Goal: Complete application form: Complete application form

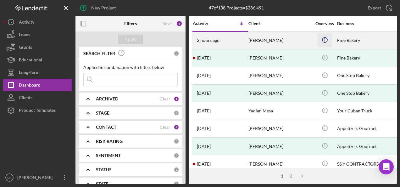
click at [328, 41] on icon "Icon/Info" at bounding box center [325, 40] width 14 height 14
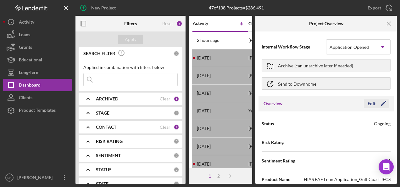
click at [376, 101] on icon "Icon/Edit" at bounding box center [384, 104] width 16 height 16
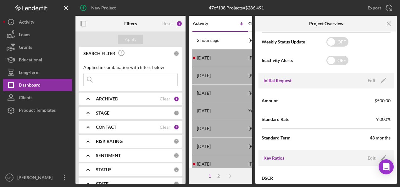
scroll to position [250, 0]
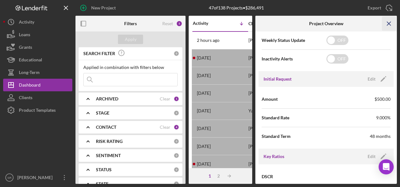
click at [390, 27] on icon "Icon/Menu Close" at bounding box center [389, 24] width 14 height 14
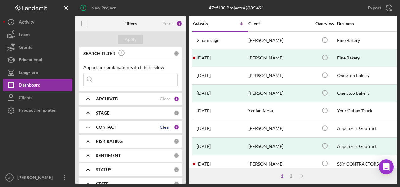
click at [164, 127] on div "Clear" at bounding box center [165, 127] width 11 height 5
click at [163, 99] on div "Clear" at bounding box center [165, 98] width 11 height 5
click at [130, 37] on div "Apply" at bounding box center [131, 39] width 12 height 9
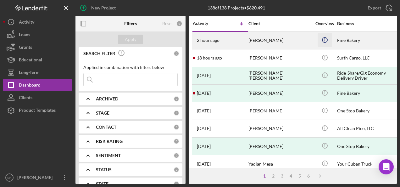
click at [323, 39] on icon "Icon/Info" at bounding box center [325, 40] width 14 height 14
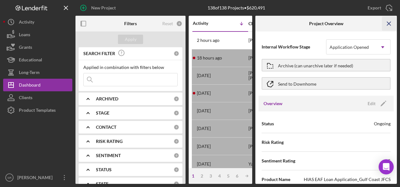
click at [389, 24] on line "button" at bounding box center [388, 23] width 3 height 3
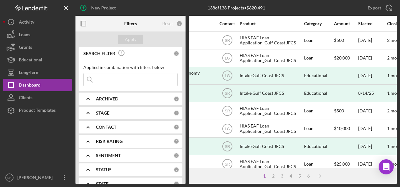
scroll to position [0, 187]
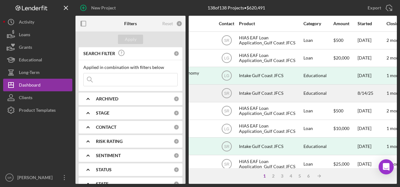
click at [236, 89] on div "SR" at bounding box center [227, 93] width 24 height 16
click at [245, 89] on div "Intake Gulf Coast JFCS" at bounding box center [270, 93] width 63 height 17
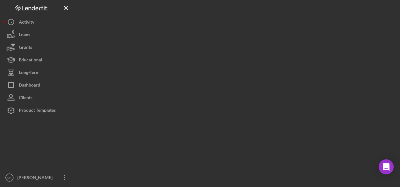
click at [246, 88] on div at bounding box center [237, 92] width 322 height 184
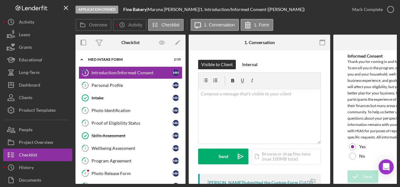
click at [326, 11] on div "Application Opened Fine Bakery | [PERSON_NAME] | 1. Introduction/Informed Conse…" at bounding box center [211, 9] width 271 height 19
click at [137, 95] on div "Intake" at bounding box center [132, 97] width 81 height 5
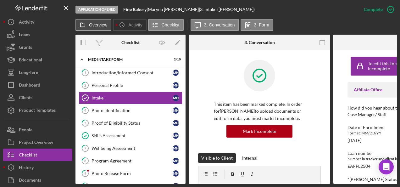
click at [97, 23] on label "Overview" at bounding box center [98, 24] width 18 height 5
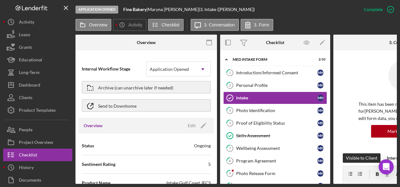
drag, startPoint x: 97, startPoint y: 23, endPoint x: 150, endPoint y: 44, distance: 57.3
click at [150, 44] on div "Overview Icon/History Activity Checklist Icon/Message 3. Conversation 3. Form O…" at bounding box center [237, 101] width 322 height 165
click at [261, 84] on div "Personal Profile" at bounding box center [276, 85] width 81 height 5
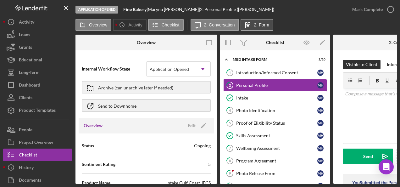
click at [249, 27] on icon at bounding box center [248, 25] width 16 height 16
drag, startPoint x: 276, startPoint y: 182, endPoint x: 335, endPoint y: 186, distance: 60.0
click at [335, 186] on div "Application Opened Fine Bakery | [PERSON_NAME] | 2. Personal Profile ([PERSON_N…" at bounding box center [200, 93] width 400 height 187
click at [130, 10] on b "Fine Bakery" at bounding box center [134, 9] width 23 height 5
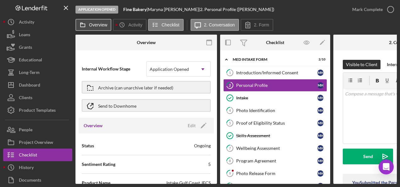
click at [91, 26] on label "Overview" at bounding box center [98, 24] width 18 height 5
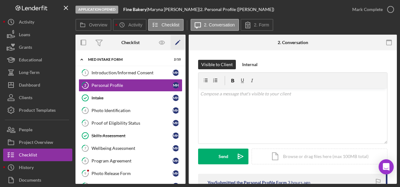
click at [180, 42] on icon "Icon/Edit" at bounding box center [178, 43] width 14 height 14
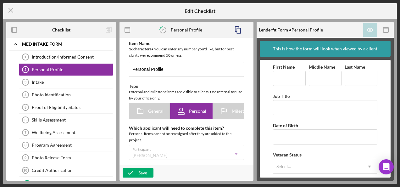
type textarea "<div> <div>Hello, and thank you for starting your enrollment into the HIAS MED …"
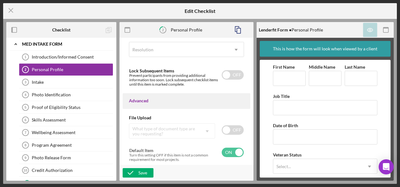
scroll to position [486, 0]
click at [44, 82] on div "Intake" at bounding box center [72, 82] width 81 height 5
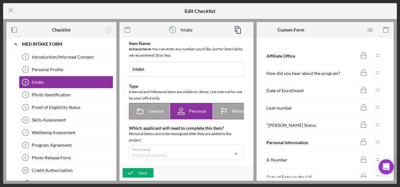
click at [149, 110] on span "General" at bounding box center [155, 111] width 15 height 5
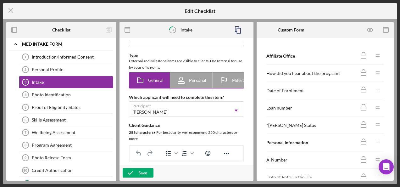
scroll to position [0, 5]
click at [189, 82] on span "Personal" at bounding box center [192, 80] width 17 height 5
radio input "false"
radio input "true"
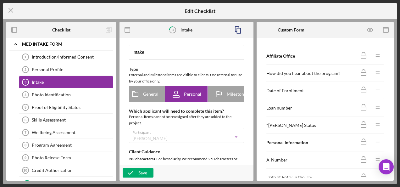
scroll to position [0, 0]
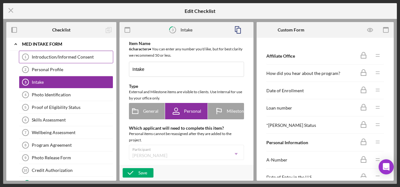
click at [57, 55] on div "Introduction/Informed Consent" at bounding box center [72, 56] width 81 height 5
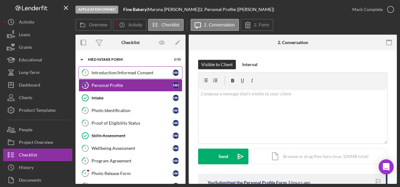
click at [136, 72] on div "Introduction/Informed Consent" at bounding box center [132, 72] width 81 height 5
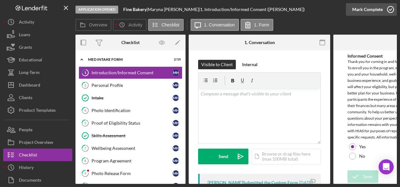
drag, startPoint x: 136, startPoint y: 72, endPoint x: 371, endPoint y: 12, distance: 242.6
click at [371, 12] on div "Application Opened Fine Bakery | [PERSON_NAME] | 1. Introduction/Informed Conse…" at bounding box center [237, 92] width 322 height 184
click at [390, 8] on icon "button" at bounding box center [391, 10] width 16 height 16
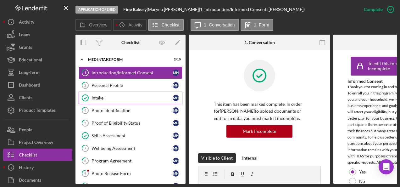
click at [172, 92] on link "Intake Intake M H" at bounding box center [131, 98] width 104 height 13
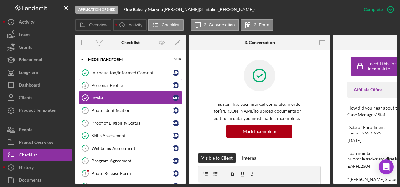
click at [138, 82] on link "2 Personal Profile M H" at bounding box center [131, 85] width 104 height 13
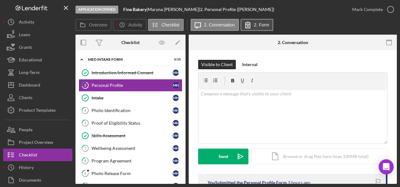
click at [258, 25] on label "2. Form" at bounding box center [261, 24] width 15 height 5
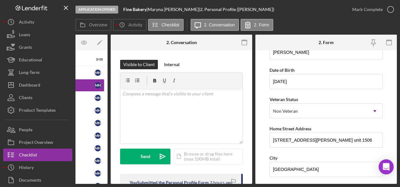
scroll to position [48, 0]
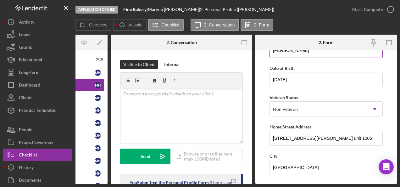
click at [375, 52] on input "[PERSON_NAME]" at bounding box center [326, 50] width 113 height 15
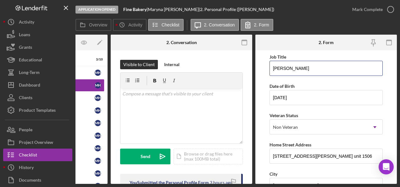
scroll to position [0, 0]
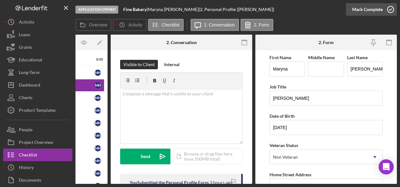
click at [390, 11] on icon "button" at bounding box center [391, 10] width 16 height 16
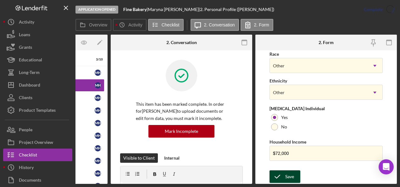
click at [289, 174] on div "Save" at bounding box center [289, 176] width 9 height 13
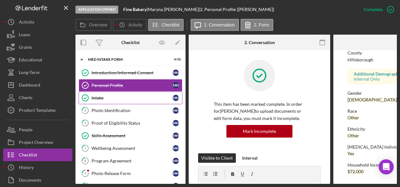
click at [131, 97] on div "Intake" at bounding box center [132, 97] width 81 height 5
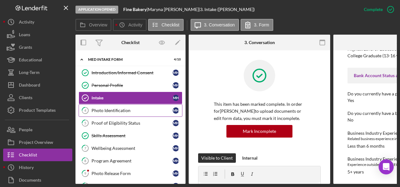
click at [126, 111] on div "Photo Identification" at bounding box center [132, 110] width 81 height 5
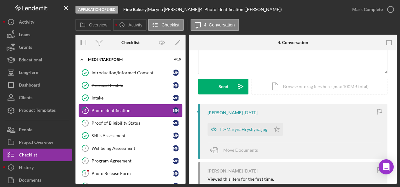
scroll to position [70, 0]
click at [252, 133] on div "ID-MarynaHryshyna.jpg" at bounding box center [239, 129] width 63 height 13
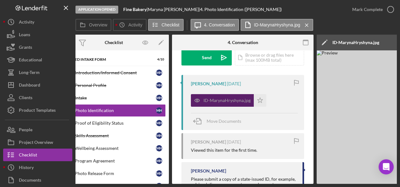
scroll to position [90, 0]
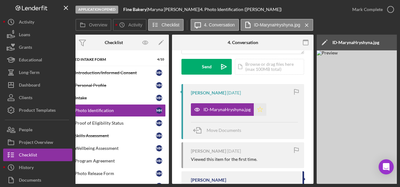
click at [262, 110] on icon "Icon/Star" at bounding box center [260, 109] width 13 height 13
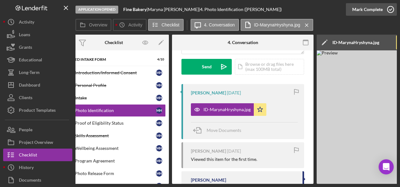
click at [387, 13] on icon "button" at bounding box center [391, 10] width 16 height 16
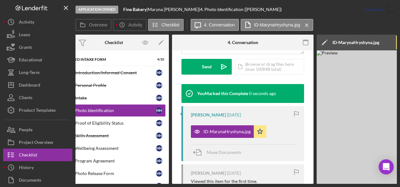
scroll to position [0, 0]
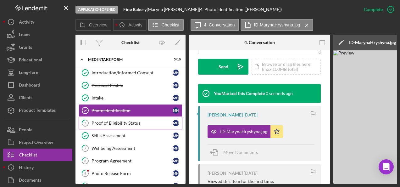
click at [132, 124] on div "Proof of Eligibility Status" at bounding box center [132, 123] width 81 height 5
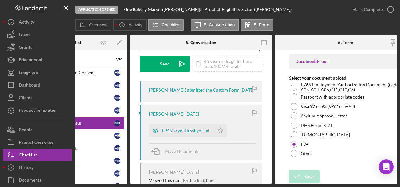
scroll to position [93, 0]
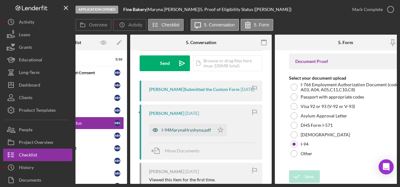
click at [191, 136] on div "I-94MarynaHryshyna.pdf" at bounding box center [181, 130] width 65 height 13
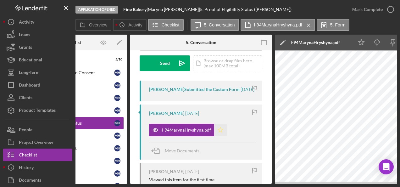
click at [221, 132] on polygon "button" at bounding box center [220, 129] width 5 height 5
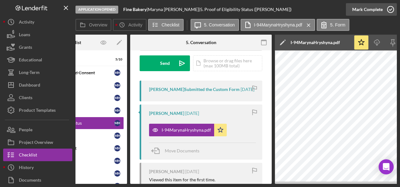
click at [391, 11] on icon "button" at bounding box center [391, 10] width 16 height 16
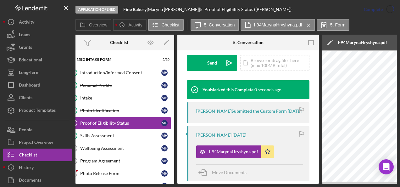
scroll to position [0, 0]
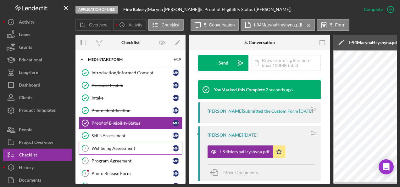
click at [132, 147] on div "Wellbeing Assessment" at bounding box center [132, 148] width 81 height 5
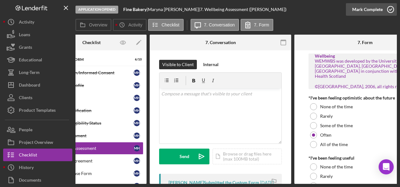
click at [394, 11] on circle "button" at bounding box center [391, 9] width 6 height 6
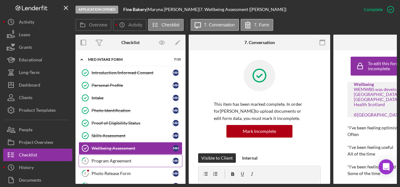
click at [138, 159] on div "Program Agreement" at bounding box center [132, 160] width 81 height 5
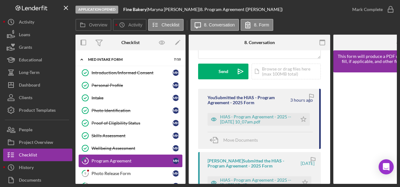
scroll to position [86, 0]
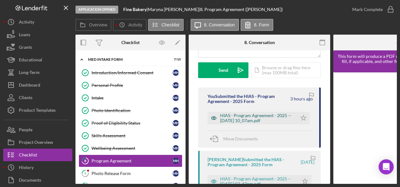
click at [272, 117] on div "HIAS - Program Agreement - 2025 -- [DATE] 10_07am.pdf" at bounding box center [257, 118] width 74 height 10
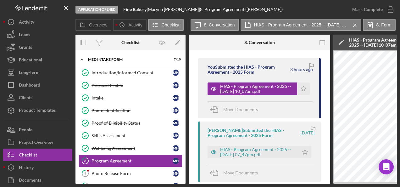
scroll to position [115, 0]
click at [303, 89] on icon "Icon/Star" at bounding box center [303, 89] width 13 height 13
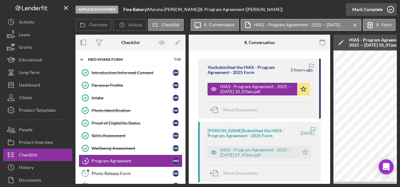
click at [389, 12] on circle "button" at bounding box center [391, 9] width 6 height 6
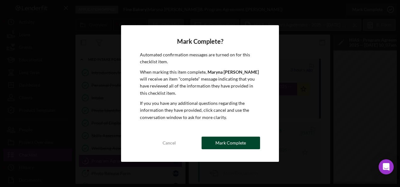
click at [235, 141] on div "Mark Complete" at bounding box center [231, 143] width 31 height 13
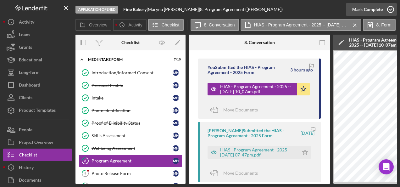
scroll to position [209, 0]
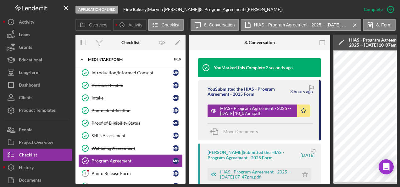
click at [155, 160] on div "Program Agreement" at bounding box center [132, 160] width 81 height 5
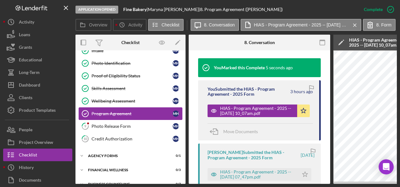
scroll to position [57, 0]
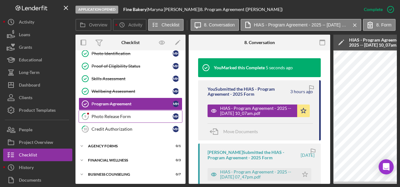
click at [136, 119] on link "9 Photo Release Form M H" at bounding box center [131, 116] width 104 height 13
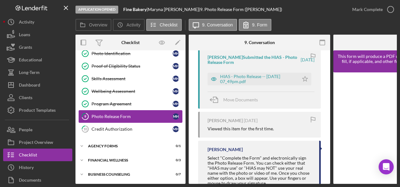
scroll to position [125, 0]
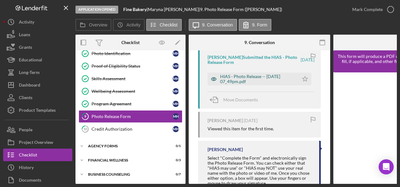
click at [277, 75] on div "HIAS - Photo Release -- [DATE] 07_49pm.pdf" at bounding box center [258, 79] width 76 height 10
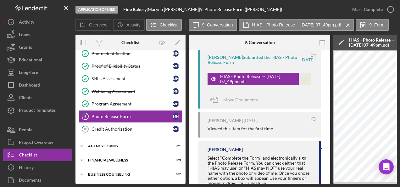
click at [303, 79] on icon "Icon/Star" at bounding box center [305, 79] width 13 height 13
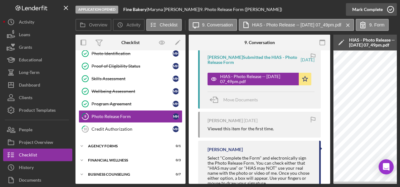
click at [390, 10] on icon "button" at bounding box center [391, 10] width 16 height 16
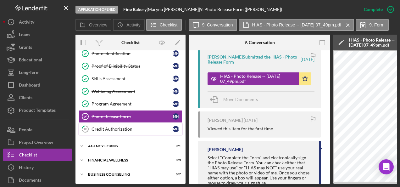
click at [132, 126] on div "Credit Authorization" at bounding box center [132, 128] width 81 height 5
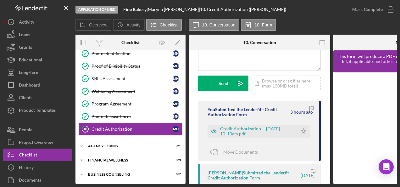
scroll to position [75, 0]
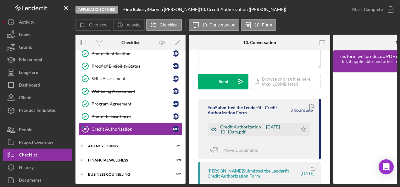
click at [266, 130] on div "Credit Authorization -- [DATE] 10_10am.pdf" at bounding box center [257, 129] width 74 height 10
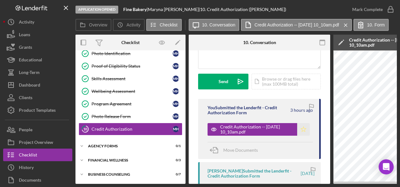
click at [304, 130] on icon "Icon/Star" at bounding box center [303, 129] width 13 height 13
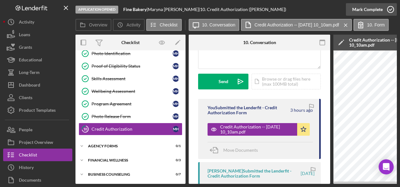
click at [392, 11] on icon "button" at bounding box center [391, 10] width 16 height 16
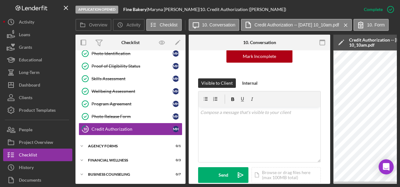
scroll to position [169, 0]
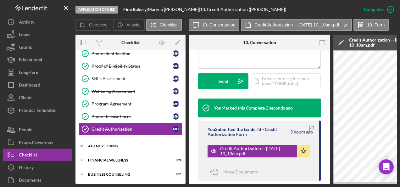
click at [126, 144] on div "Agency Forms" at bounding box center [133, 146] width 90 height 4
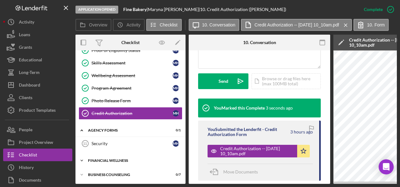
click at [146, 159] on div "Financial Wellness" at bounding box center [133, 161] width 90 height 4
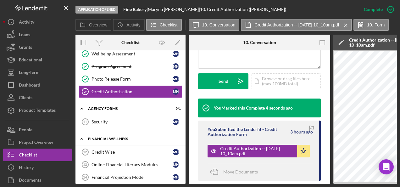
scroll to position [101, 0]
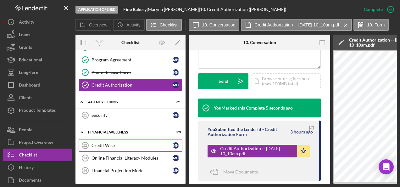
click at [142, 146] on link "Credit Wise 12 Credit [PERSON_NAME]" at bounding box center [131, 145] width 104 height 13
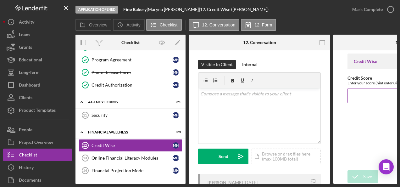
click at [368, 96] on input "Credit Score" at bounding box center [404, 95] width 113 height 15
type input "750"
click at [360, 175] on icon "submit" at bounding box center [356, 177] width 16 height 16
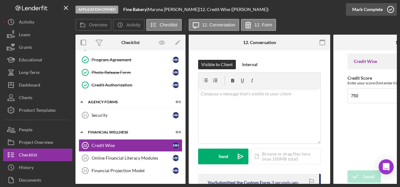
click at [388, 12] on icon "button" at bounding box center [391, 10] width 16 height 16
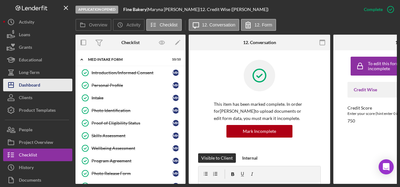
click at [41, 85] on button "Icon/Dashboard Dashboard" at bounding box center [37, 85] width 69 height 13
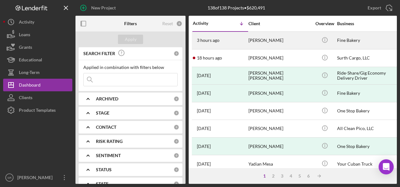
click at [280, 43] on div "[PERSON_NAME]" at bounding box center [280, 40] width 63 height 17
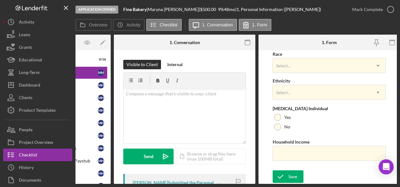
scroll to position [0, 76]
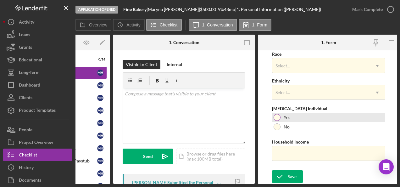
click at [281, 117] on div "Yes" at bounding box center [328, 117] width 113 height 9
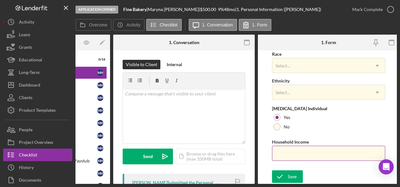
click at [292, 152] on input "Household Income" at bounding box center [328, 153] width 113 height 15
type input "$72,000"
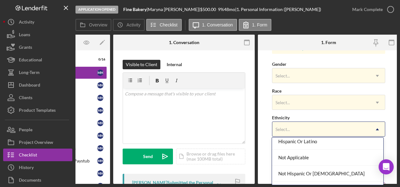
scroll to position [32, 0]
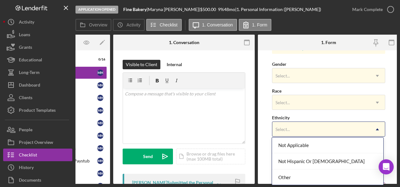
click at [295, 178] on div "Other" at bounding box center [327, 177] width 111 height 16
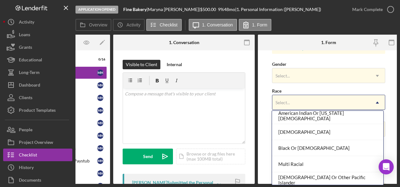
scroll to position [53, 0]
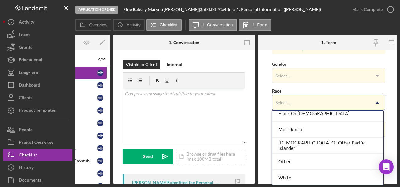
click at [303, 161] on div "Other" at bounding box center [327, 162] width 111 height 16
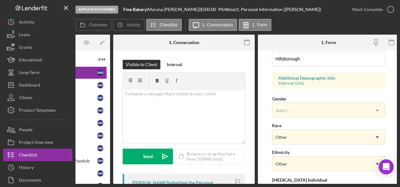
scroll to position [215, 0]
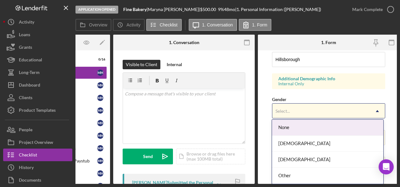
click at [300, 144] on div "[DEMOGRAPHIC_DATA]" at bounding box center [327, 144] width 111 height 16
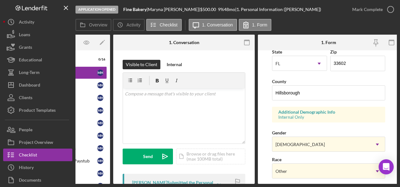
scroll to position [287, 0]
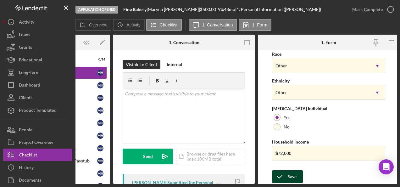
click at [288, 177] on icon "submit" at bounding box center [280, 177] width 16 height 16
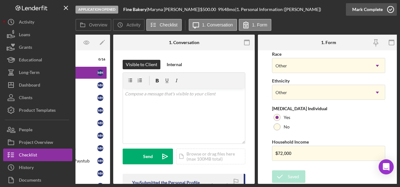
click at [390, 11] on icon "button" at bounding box center [391, 10] width 16 height 16
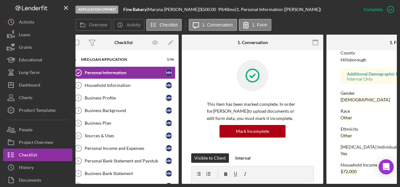
scroll to position [0, 0]
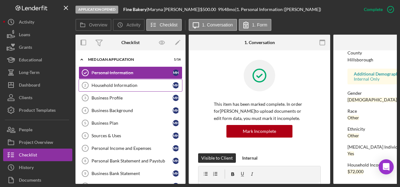
click at [130, 87] on div "Household Information" at bounding box center [132, 85] width 81 height 5
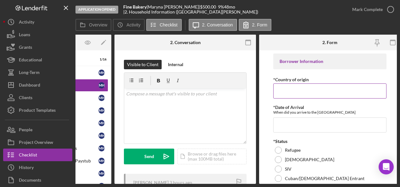
click at [294, 91] on input "*Country of origin" at bounding box center [329, 90] width 113 height 15
type input "I"
type input "[GEOGRAPHIC_DATA]"
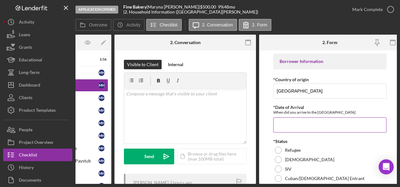
click at [307, 125] on input "*Date of Arrival" at bounding box center [329, 124] width 113 height 15
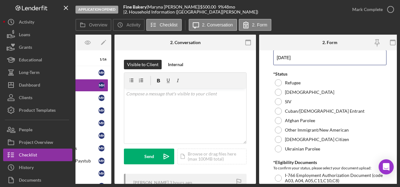
scroll to position [68, 0]
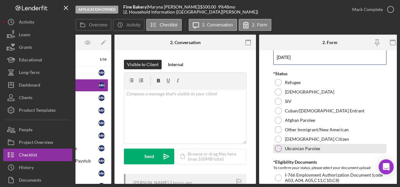
type input "[DATE]"
click at [318, 149] on label "Ukrainian Parolee" at bounding box center [302, 148] width 35 height 5
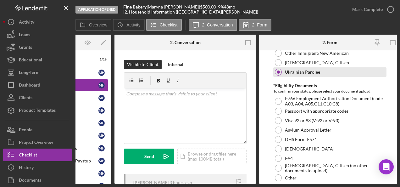
scroll to position [154, 0]
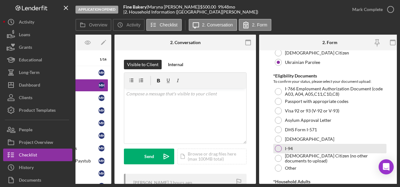
click at [288, 150] on label "I-94" at bounding box center [289, 148] width 8 height 5
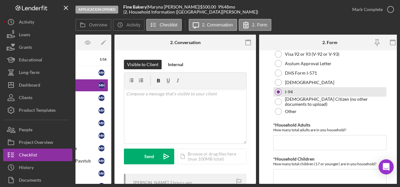
scroll to position [215, 0]
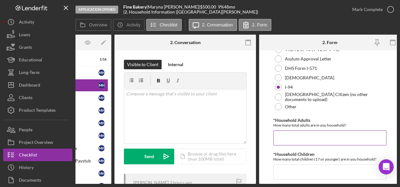
click at [330, 137] on input "*Household Adults" at bounding box center [329, 137] width 113 height 15
type input "3"
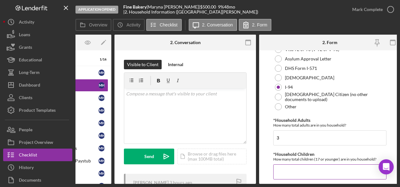
click at [328, 171] on input "*Household Children" at bounding box center [329, 171] width 113 height 15
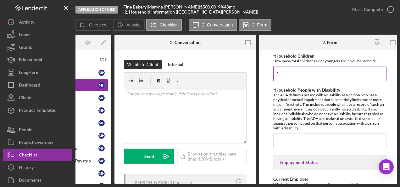
scroll to position [314, 0]
type input "1"
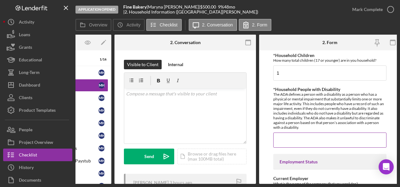
click at [336, 137] on input "*Household People with Disability" at bounding box center [329, 139] width 113 height 15
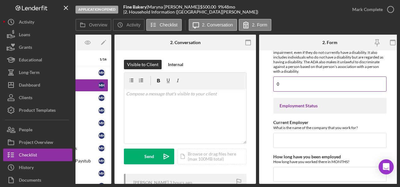
scroll to position [372, 0]
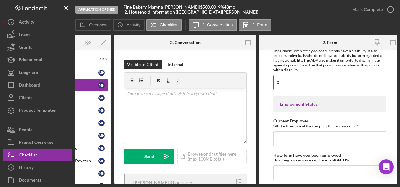
type input "0"
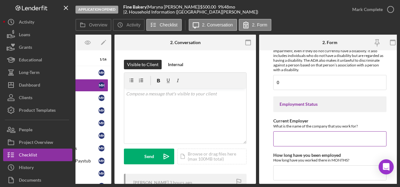
click at [339, 137] on input "Current Employer" at bounding box center [329, 138] width 113 height 15
drag, startPoint x: 301, startPoint y: 133, endPoint x: 268, endPoint y: 133, distance: 33.0
click at [268, 133] on form "Borrower Information *Country of origin [GEOGRAPHIC_DATA] *Date of Arrival When…" at bounding box center [330, 116] width 142 height 133
paste input "'s - [GEOGRAPHIC_DATA]"
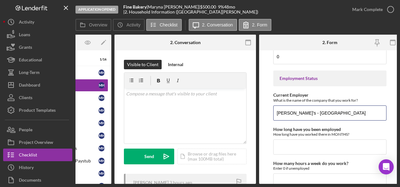
scroll to position [398, 0]
type input "[PERSON_NAME]'s - [GEOGRAPHIC_DATA]"
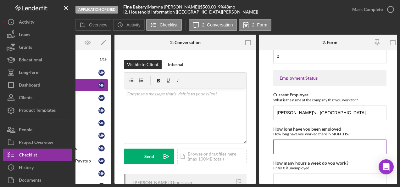
click at [345, 145] on input "How long have you been employed" at bounding box center [329, 146] width 113 height 15
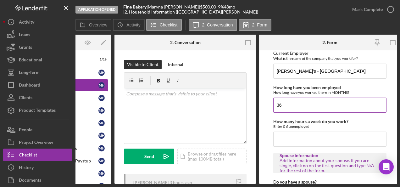
scroll to position [440, 0]
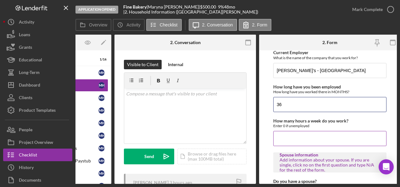
type input "36"
click at [339, 136] on input "How many hours a week do you work?" at bounding box center [329, 138] width 113 height 15
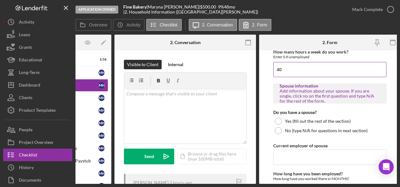
scroll to position [509, 0]
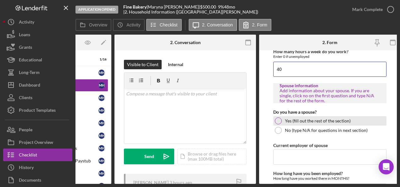
type input "40"
click at [340, 119] on label "Yes (fill out the rest of the section)" at bounding box center [318, 120] width 66 height 5
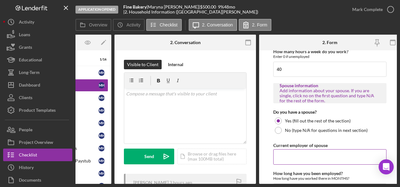
click at [326, 156] on input "Current employer of spouse" at bounding box center [329, 156] width 113 height 15
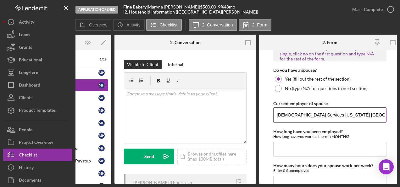
scroll to position [559, 0]
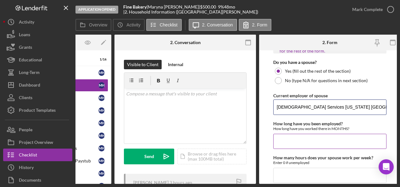
type input "[DEMOGRAPHIC_DATA] Services [US_STATE] [GEOGRAPHIC_DATA]"
click at [339, 140] on input "How long have you been employed?" at bounding box center [329, 141] width 113 height 15
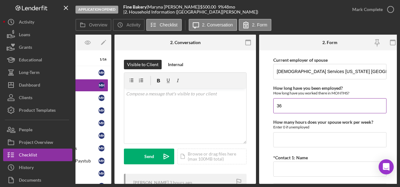
scroll to position [595, 0]
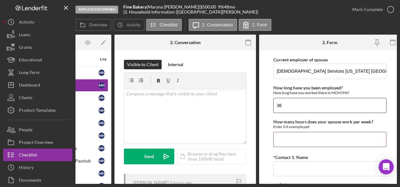
type input "36"
click at [349, 137] on input "How many hours does your spouse work per week?" at bounding box center [329, 139] width 113 height 15
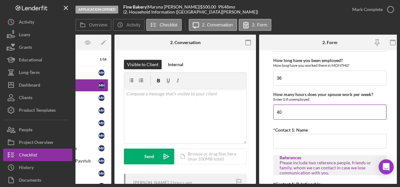
scroll to position [630, 0]
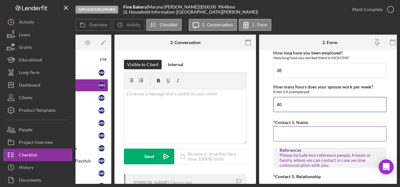
type input "40"
click at [326, 130] on input "*Contact 1: Name" at bounding box center [329, 133] width 113 height 15
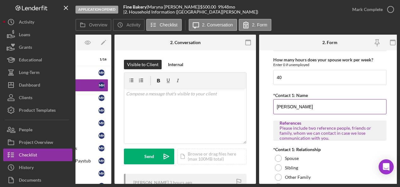
scroll to position [663, 0]
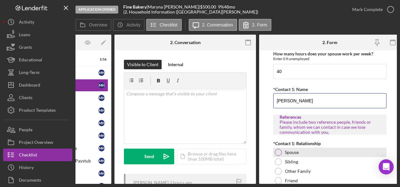
type input "[PERSON_NAME]"
click at [294, 150] on label "Spouse" at bounding box center [292, 152] width 14 height 5
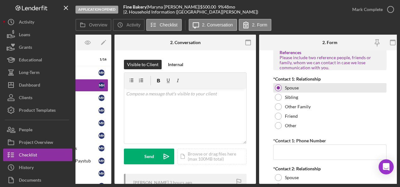
scroll to position [727, 0]
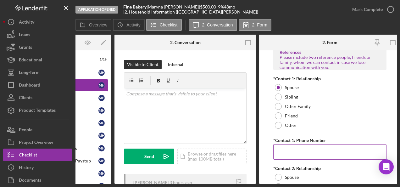
click at [317, 146] on input "*Contact 1: Phone Number" at bounding box center [329, 151] width 113 height 15
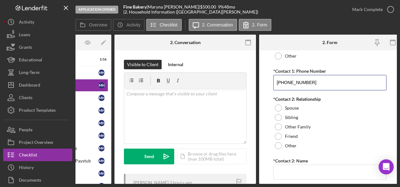
scroll to position [797, 0]
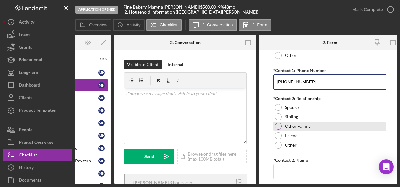
type input "[PHONE_NUMBER]"
click at [308, 124] on label "Other Family" at bounding box center [298, 126] width 26 height 5
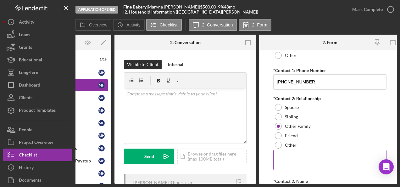
click at [315, 155] on textarea at bounding box center [329, 160] width 113 height 20
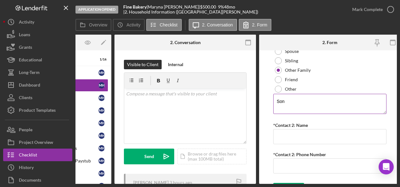
scroll to position [854, 0]
type textarea "Son"
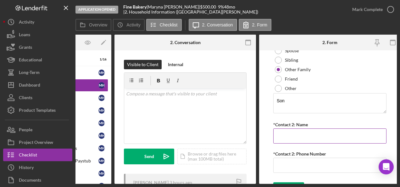
click at [335, 133] on input "*Contact 2: Name" at bounding box center [329, 135] width 113 height 15
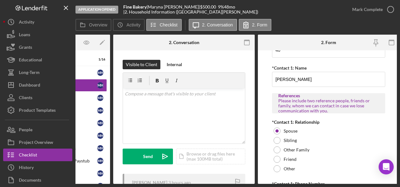
scroll to position [683, 0]
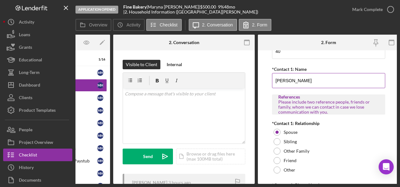
click at [298, 79] on input "[PERSON_NAME]" at bounding box center [328, 80] width 113 height 15
click at [298, 78] on input "[PERSON_NAME]" at bounding box center [328, 80] width 113 height 15
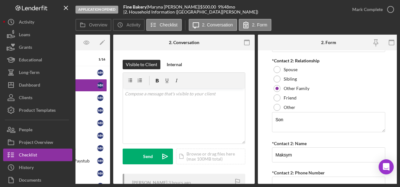
scroll to position [835, 0]
click at [315, 152] on input "Maksym" at bounding box center [328, 154] width 113 height 15
paste input "[PERSON_NAME]"
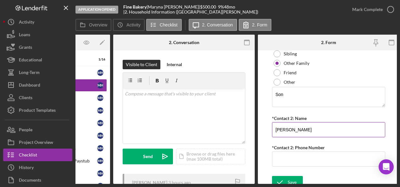
scroll to position [863, 0]
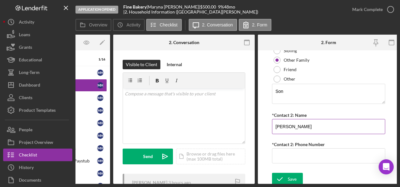
type input "[PERSON_NAME]"
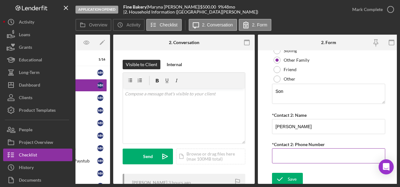
click at [296, 152] on input "*Contact 2: Phone Number" at bounding box center [328, 155] width 113 height 15
type input "[PHONE_NUMBER]"
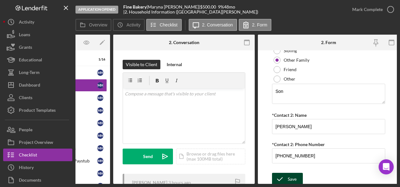
click at [293, 174] on div "Save" at bounding box center [292, 179] width 9 height 13
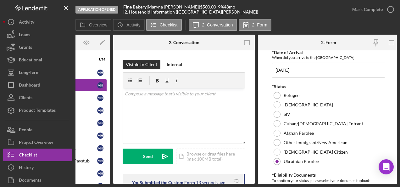
scroll to position [0, 0]
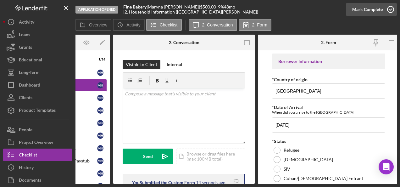
click at [392, 11] on icon "button" at bounding box center [391, 10] width 16 height 16
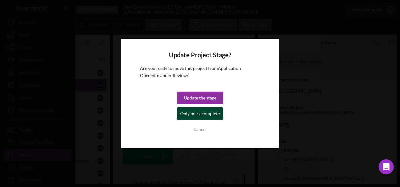
click at [202, 117] on div "Only mark complete" at bounding box center [200, 113] width 40 height 13
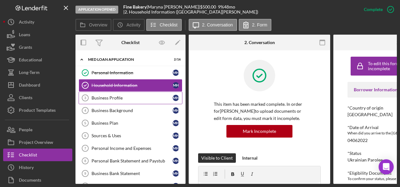
click at [121, 97] on div "Business Profile" at bounding box center [132, 97] width 81 height 5
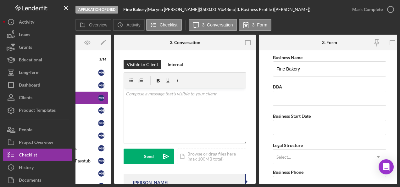
scroll to position [0, 78]
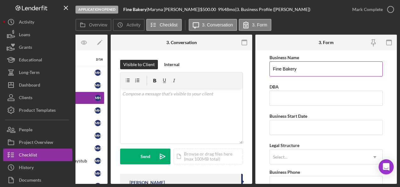
click at [281, 70] on input "Fine Bakery" at bounding box center [326, 68] width 113 height 15
type input "[PERSON_NAME]"
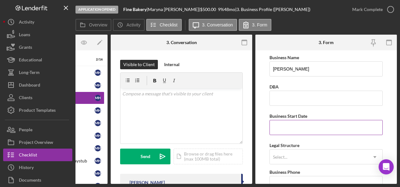
click at [332, 128] on input "Business Start Date" at bounding box center [326, 127] width 113 height 15
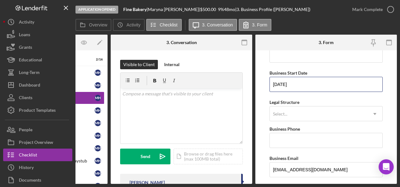
scroll to position [45, 0]
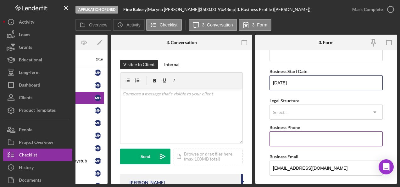
type input "[DATE]"
click at [335, 140] on input "Business Phone" at bounding box center [326, 138] width 113 height 15
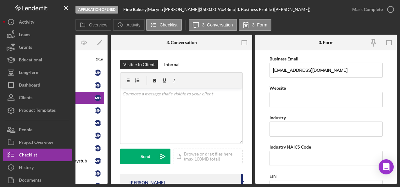
scroll to position [143, 0]
type input "[PHONE_NUMBER]"
click at [340, 127] on input "Industry" at bounding box center [326, 128] width 113 height 15
paste input "Food and Beverage"
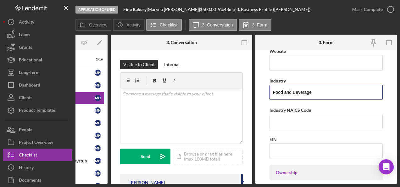
scroll to position [179, 0]
type input "Food and Beverage"
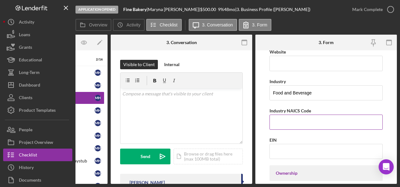
click at [296, 110] on label "Industry NAICS Code" at bounding box center [291, 110] width 42 height 5
click at [296, 115] on input "Industry NAICS Code" at bounding box center [326, 122] width 113 height 15
click at [296, 110] on label "Industry NAICS Code" at bounding box center [291, 110] width 42 height 5
click at [296, 115] on input "Industry NAICS Code" at bounding box center [326, 122] width 113 height 15
copy label "NAICS"
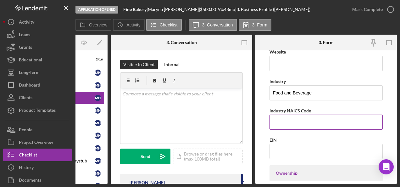
click at [292, 122] on input "Industry NAICS Code" at bounding box center [326, 122] width 113 height 15
paste input "311811"
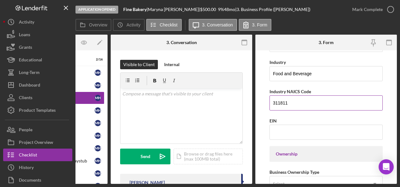
scroll to position [200, 0]
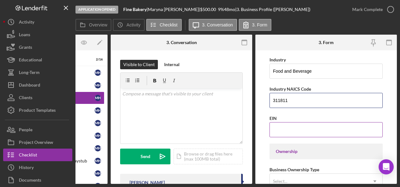
type input "311811"
click at [334, 129] on input "EIN" at bounding box center [326, 129] width 113 height 15
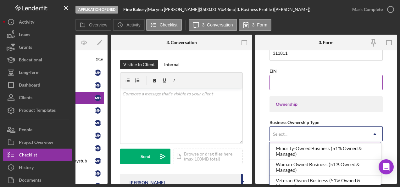
scroll to position [15, 0]
click at [331, 170] on div "Woman-Owned Business (51% Owned & Managed)" at bounding box center [325, 167] width 111 height 16
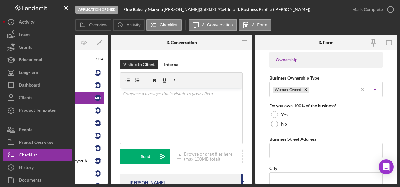
scroll to position [295, 0]
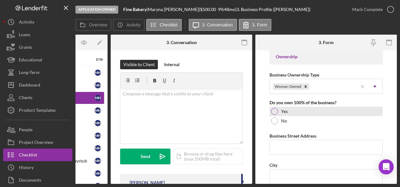
click at [276, 109] on div at bounding box center [274, 111] width 7 height 7
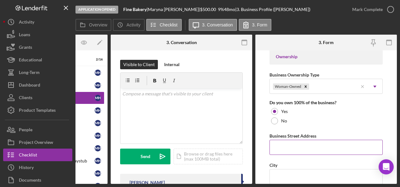
click at [309, 146] on input "Business Street Address" at bounding box center [326, 147] width 113 height 15
click at [355, 57] on div "Ownership" at bounding box center [326, 56] width 101 height 5
click at [307, 147] on input "Business Street Address" at bounding box center [326, 147] width 113 height 15
type input "[STREET_ADDRESS][PERSON_NAME] unit 1506"
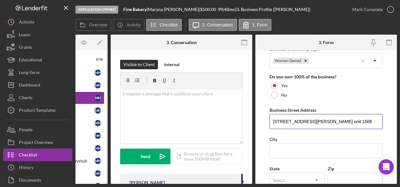
scroll to position [330, 0]
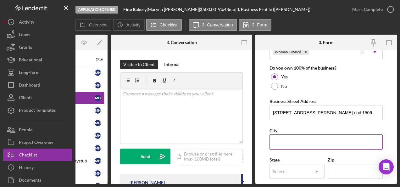
click at [326, 142] on input "City" at bounding box center [326, 141] width 113 height 15
type input "[GEOGRAPHIC_DATA]"
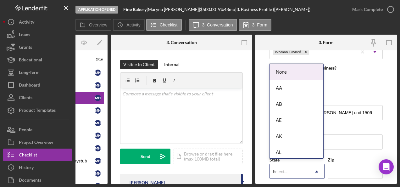
type input "fl"
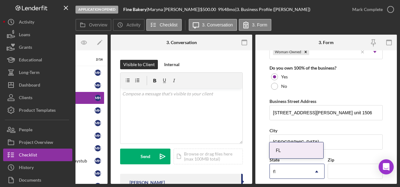
click at [296, 147] on div "FL" at bounding box center [297, 150] width 54 height 16
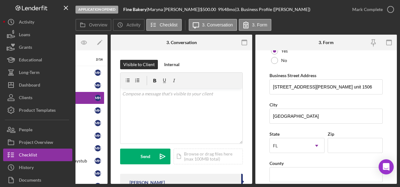
scroll to position [365, 0]
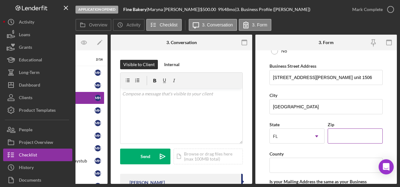
click at [349, 134] on input "Zip" at bounding box center [355, 135] width 55 height 15
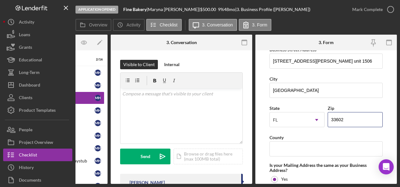
scroll to position [388, 0]
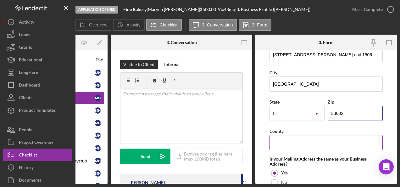
type input "33602"
click at [324, 140] on input "County" at bounding box center [326, 142] width 113 height 15
type input "[GEOGRAPHIC_DATA]"
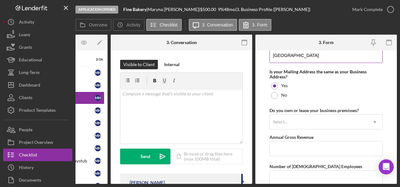
scroll to position [475, 0]
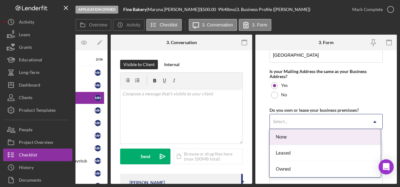
click at [338, 135] on div "None" at bounding box center [325, 137] width 111 height 16
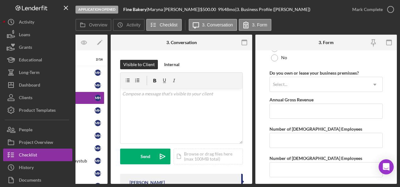
scroll to position [513, 0]
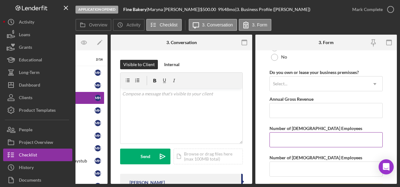
click at [332, 138] on input "Number of [DEMOGRAPHIC_DATA] Employees" at bounding box center [326, 139] width 113 height 15
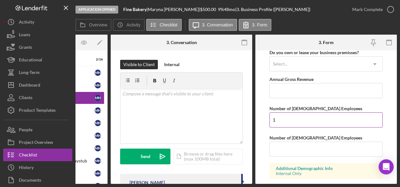
scroll to position [533, 0]
type input "1"
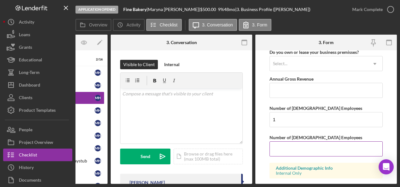
click at [339, 146] on input "Number of [DEMOGRAPHIC_DATA] Employees" at bounding box center [326, 148] width 113 height 15
type input "0"
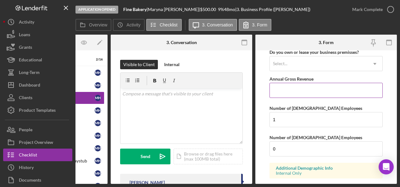
click at [338, 87] on input "Annual Gross Revenue" at bounding box center [326, 90] width 113 height 15
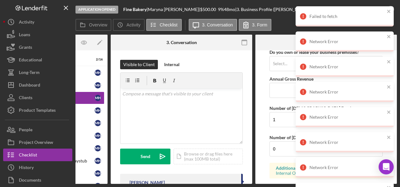
click at [278, 22] on div "Overview Icon/History Activity Checklist Icon/Message 3. Conversation 3. Form" at bounding box center [237, 25] width 322 height 13
click at [275, 90] on input "Annual Gross Revenue" at bounding box center [326, 90] width 113 height 15
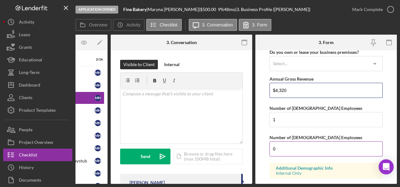
type input "$4,320"
click at [315, 143] on input "0" at bounding box center [326, 148] width 113 height 15
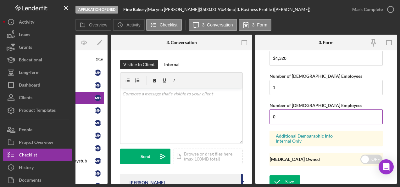
scroll to position [568, 0]
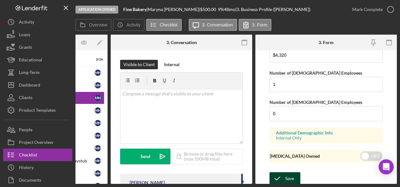
click at [291, 172] on div "Save" at bounding box center [289, 178] width 9 height 13
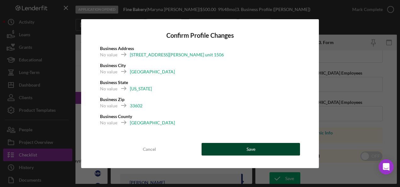
click at [285, 151] on button "Save" at bounding box center [251, 149] width 98 height 13
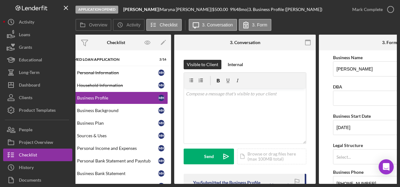
scroll to position [0, 0]
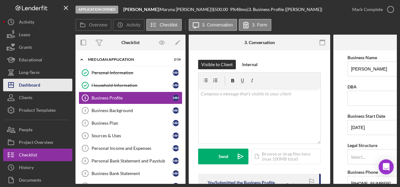
click at [33, 86] on div "Dashboard" at bounding box center [29, 86] width 21 height 14
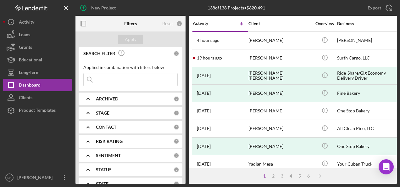
click at [132, 125] on div "CONTACT" at bounding box center [135, 127] width 78 height 5
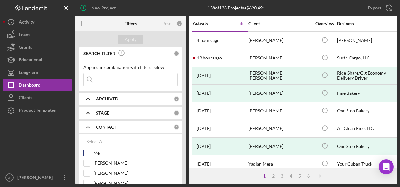
click at [93, 152] on div "Me" at bounding box center [130, 154] width 94 height 10
click at [88, 152] on input "Me" at bounding box center [87, 153] width 6 height 6
checkbox input "true"
click at [133, 37] on div "Apply" at bounding box center [131, 39] width 12 height 9
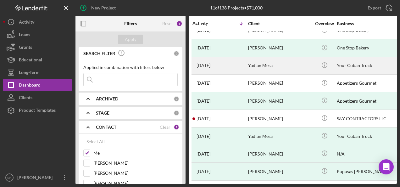
scroll to position [0, 0]
